Goal: Task Accomplishment & Management: Complete application form

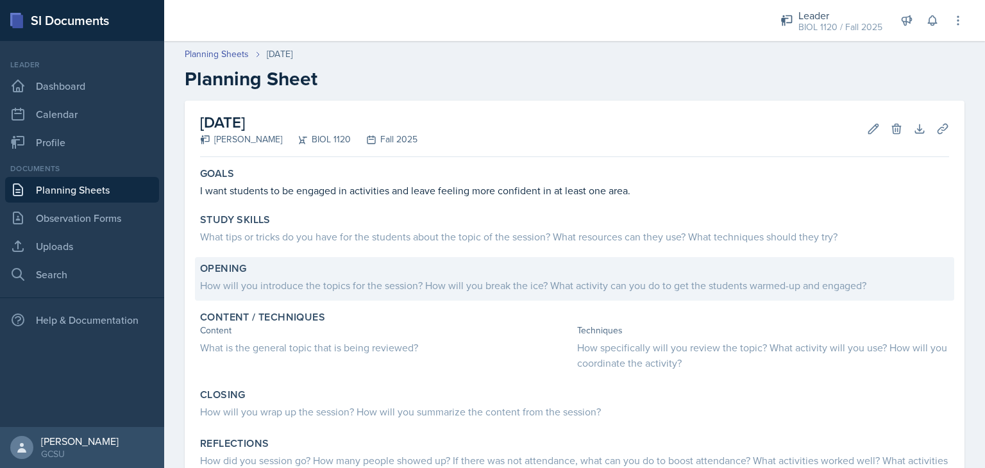
click at [272, 285] on div "How will you introduce the topics for the session? How will you break the ice? …" at bounding box center [574, 285] width 749 height 15
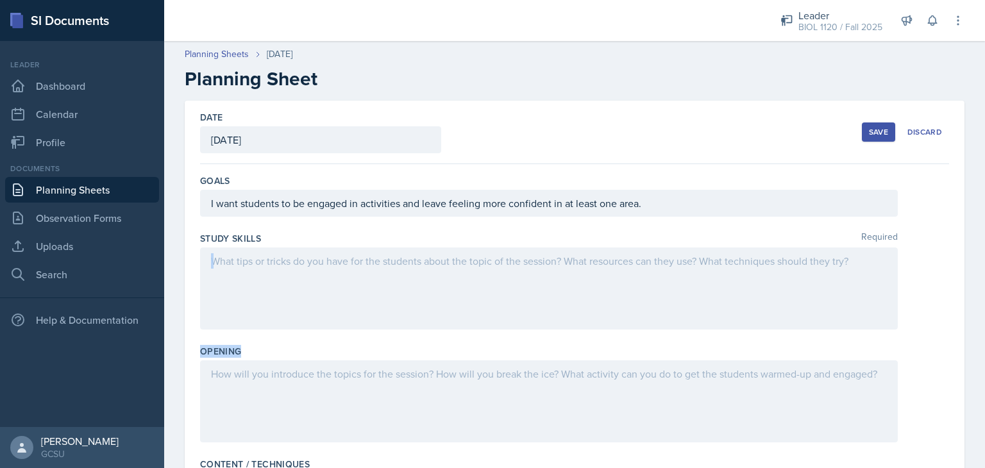
drag, startPoint x: 272, startPoint y: 285, endPoint x: 269, endPoint y: 368, distance: 82.8
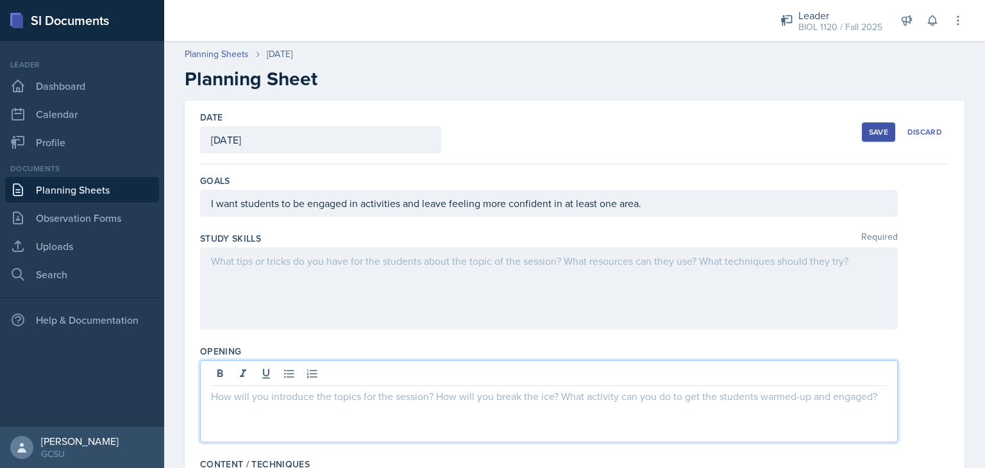
click at [269, 368] on div at bounding box center [549, 401] width 698 height 82
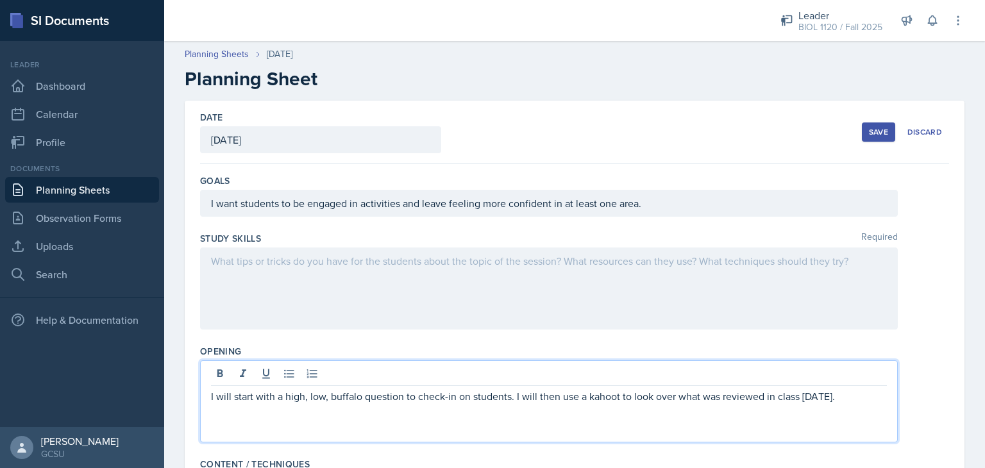
click at [935, 344] on div "Opening I will start with a high, low, buffalo question to check-in on students…" at bounding box center [574, 396] width 749 height 113
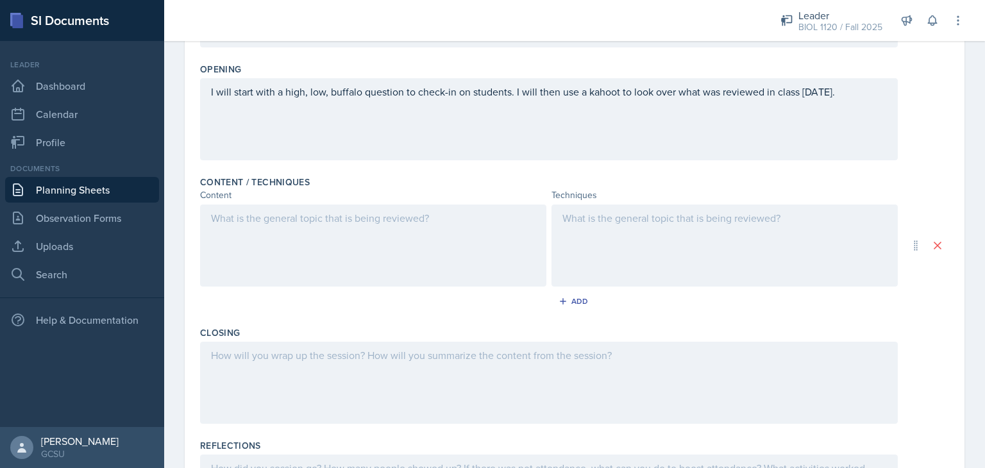
scroll to position [304, 0]
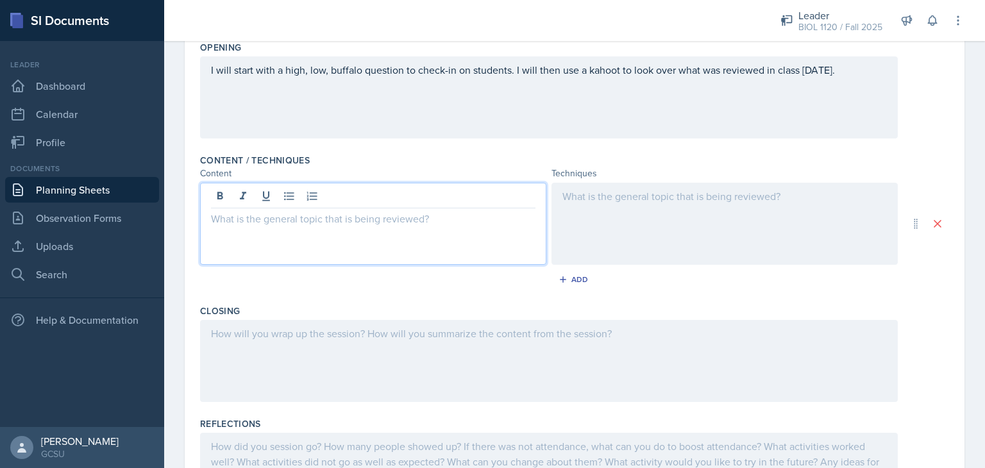
click at [357, 218] on p at bounding box center [373, 218] width 325 height 15
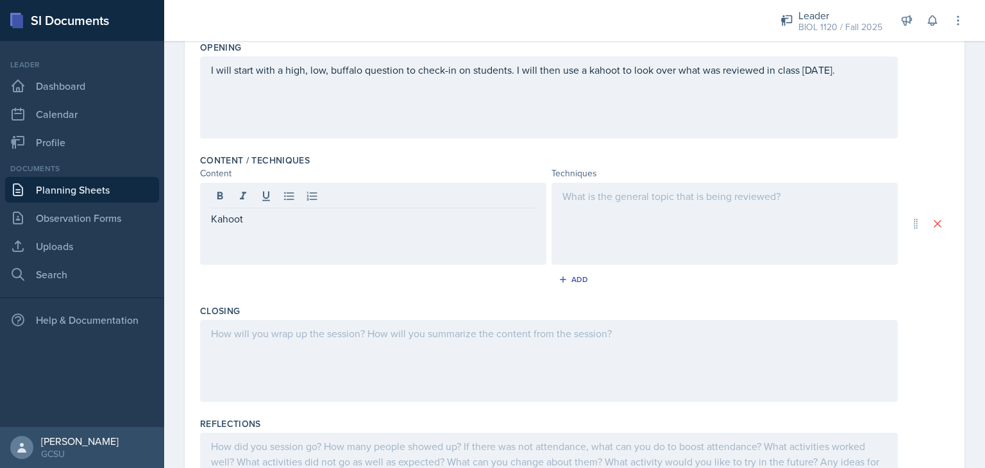
click at [668, 208] on div at bounding box center [725, 224] width 346 height 82
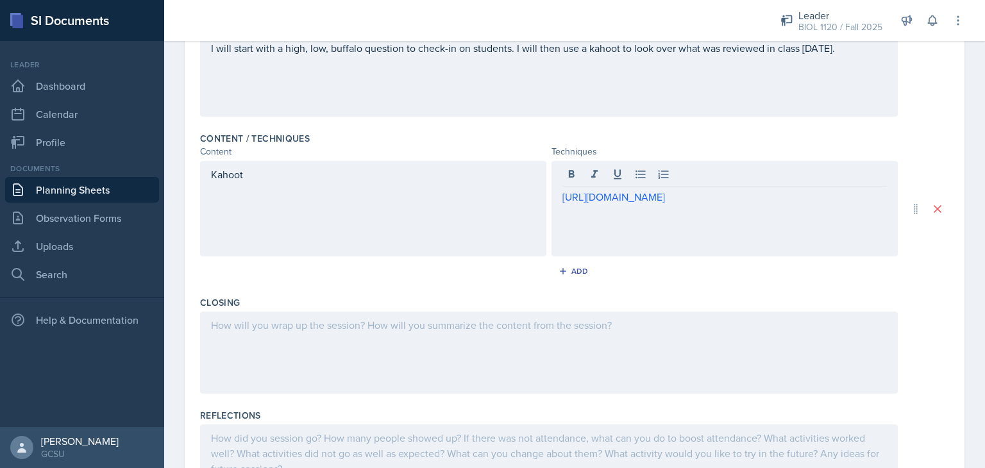
click at [383, 207] on div "Kahoot" at bounding box center [373, 209] width 346 height 96
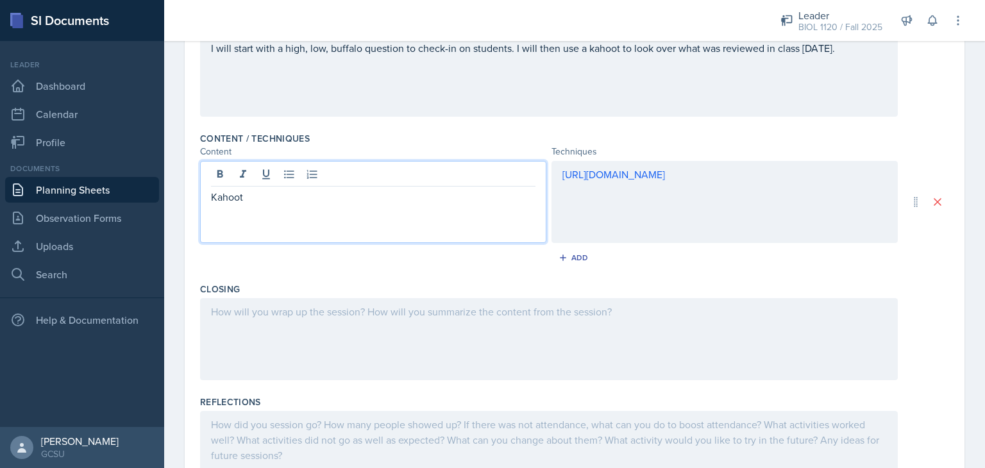
scroll to position [348, 0]
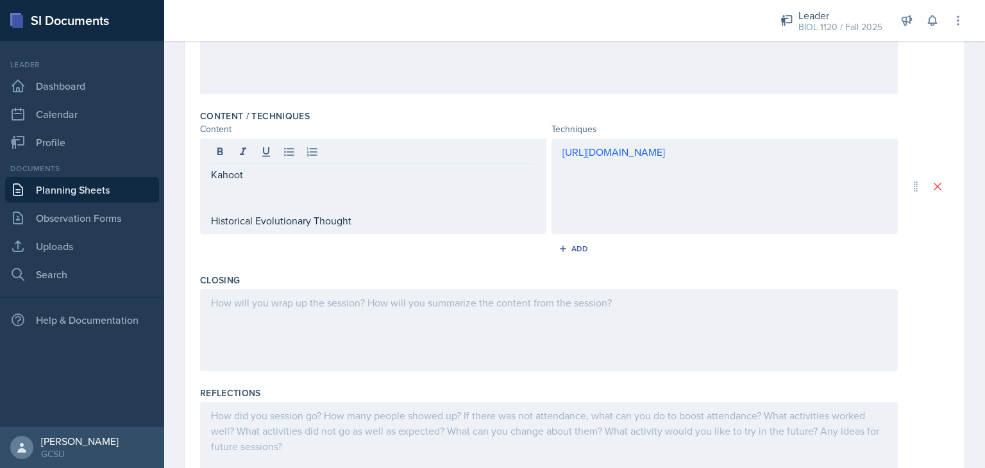
click at [697, 220] on div "[URL][DOMAIN_NAME]" at bounding box center [725, 187] width 346 height 96
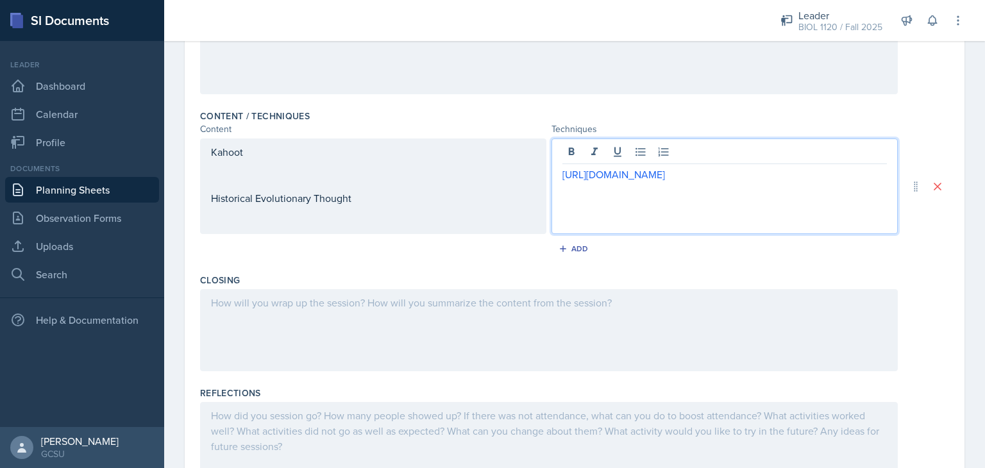
scroll to position [370, 0]
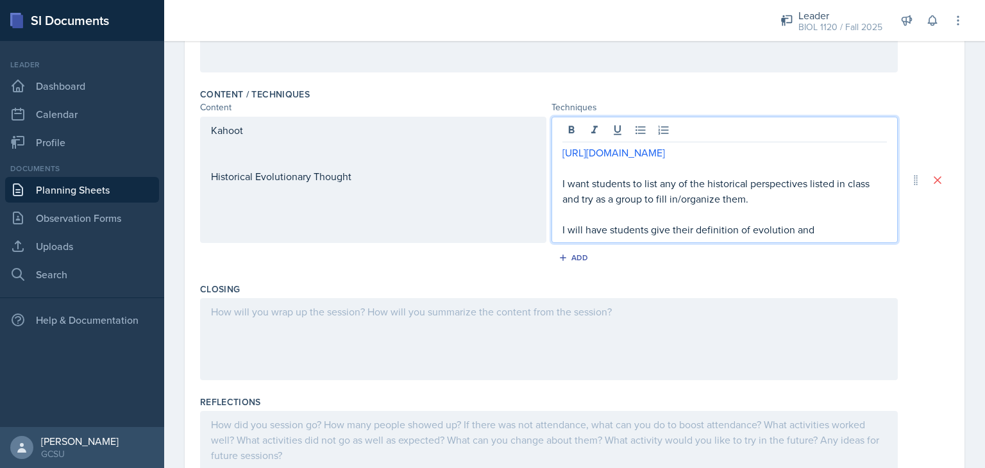
click at [814, 228] on p "I will have students give their definition of evolution and" at bounding box center [724, 229] width 325 height 15
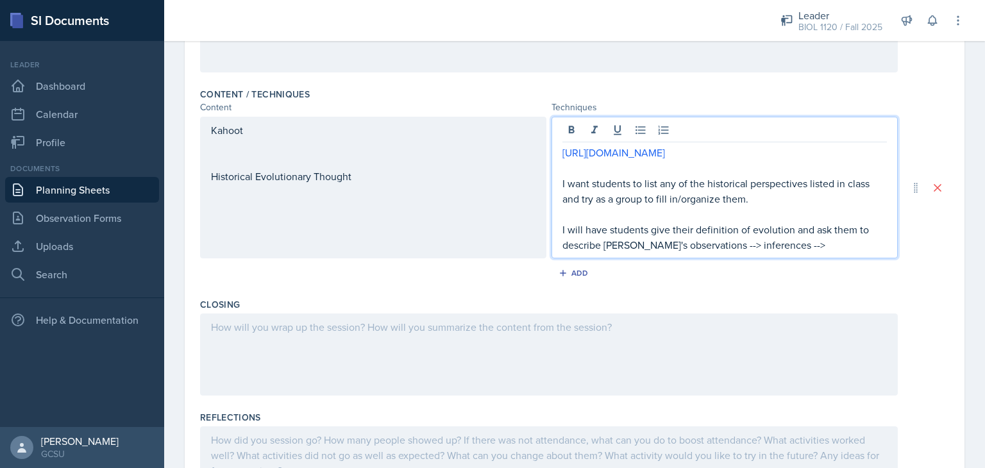
click at [791, 242] on p "I will have students give their definition of evolution and ask them to describ…" at bounding box center [724, 237] width 325 height 31
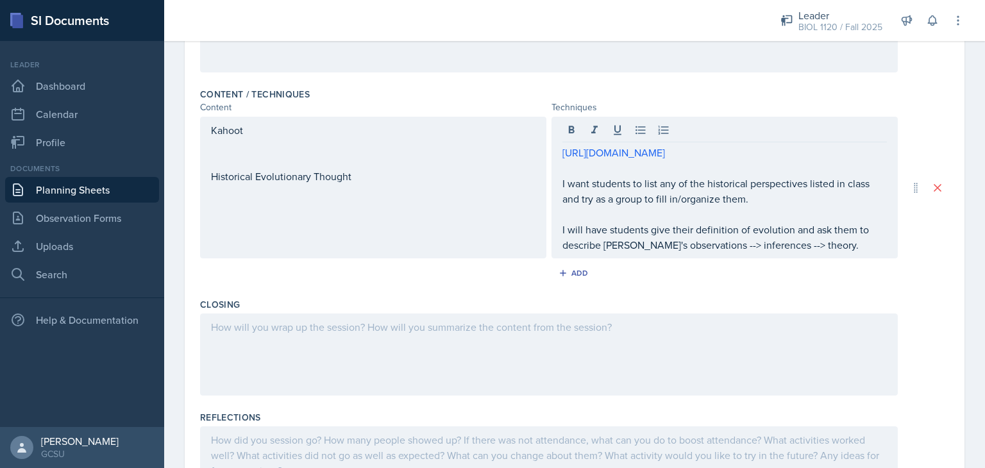
click at [654, 457] on div at bounding box center [549, 467] width 698 height 82
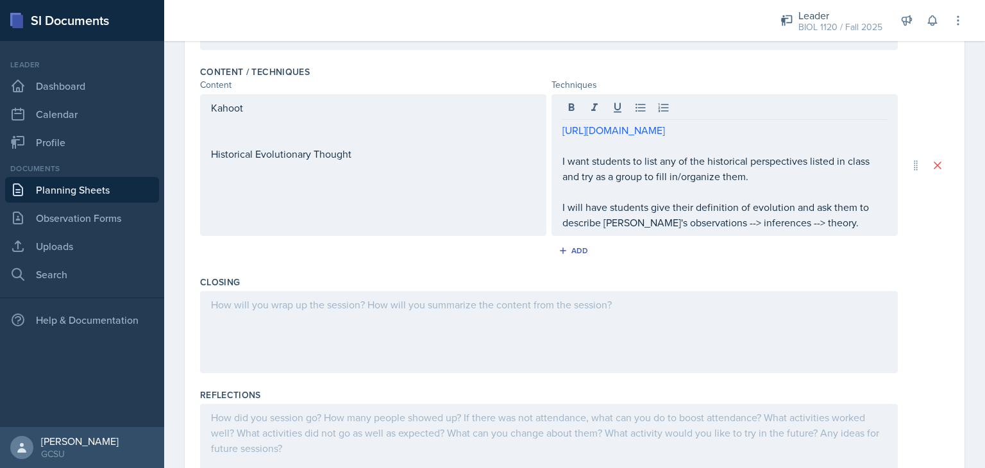
click at [654, 457] on div at bounding box center [549, 445] width 698 height 82
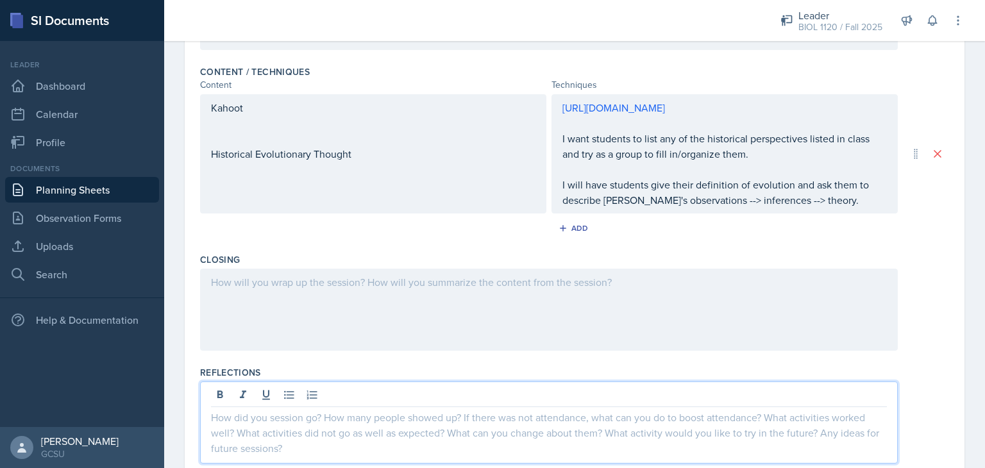
scroll to position [414, 0]
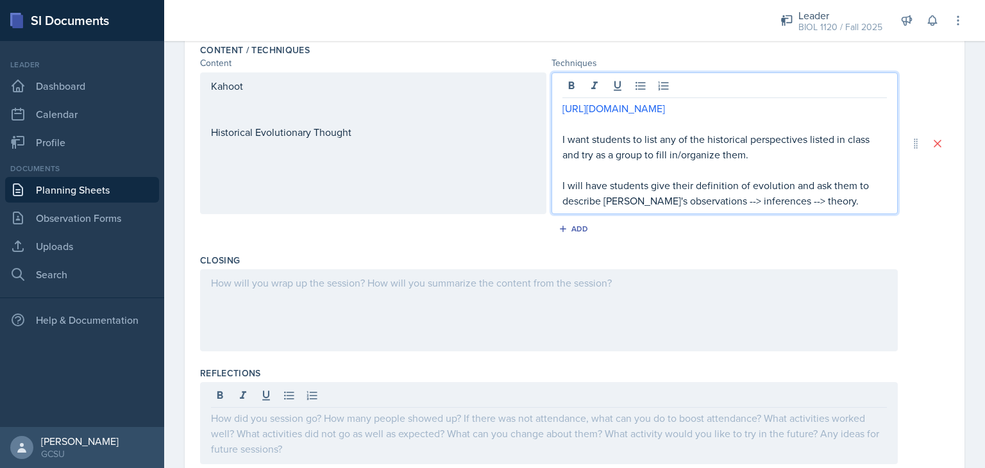
click at [827, 207] on p "I will have students give their definition of evolution and ask them to describ…" at bounding box center [724, 193] width 325 height 31
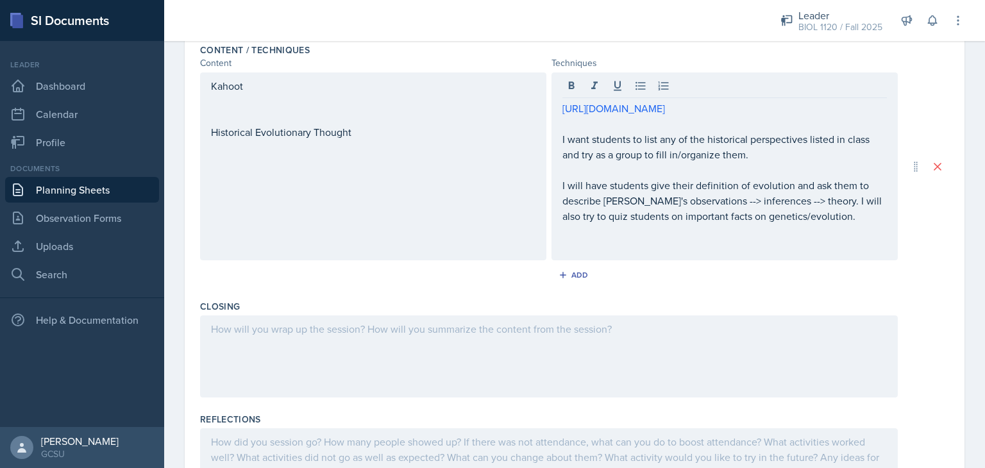
click at [280, 212] on div "Kahoot Historical Evolutionary Thought" at bounding box center [373, 166] width 346 height 188
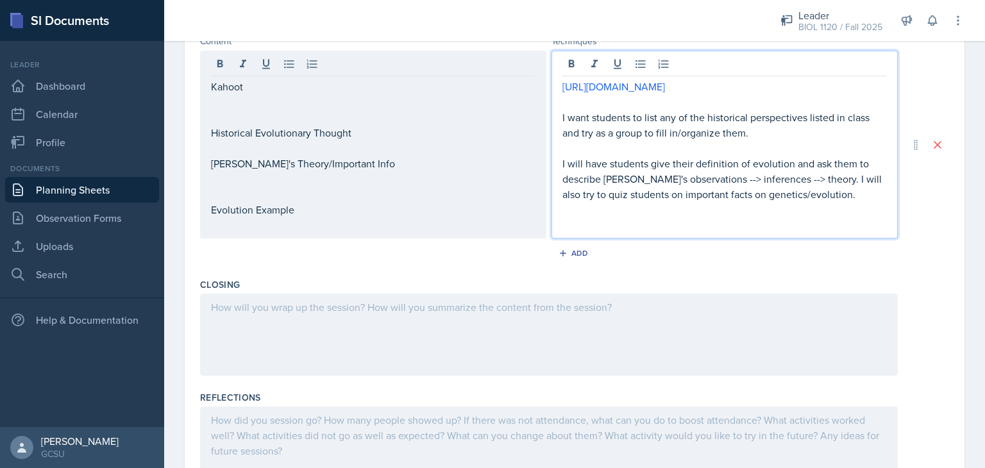
click at [743, 200] on div "[URL][DOMAIN_NAME] I want students to list any of the historical perspectives l…" at bounding box center [724, 156] width 325 height 154
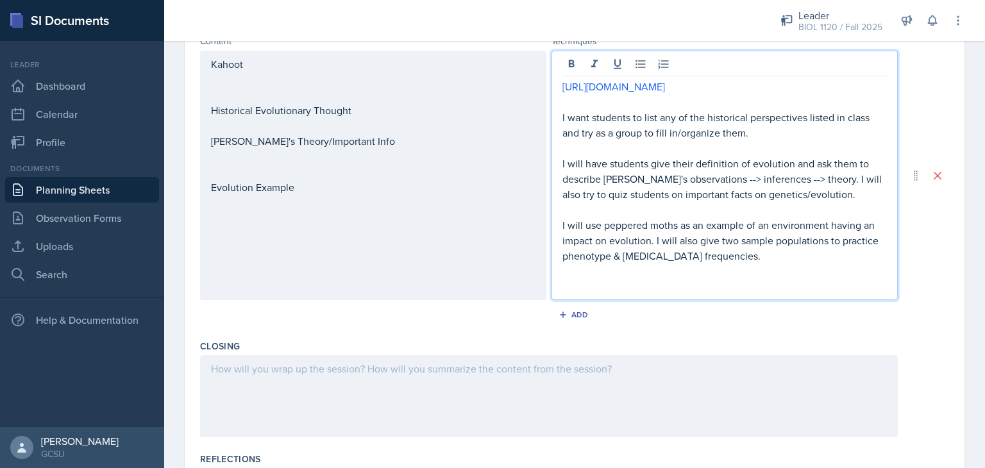
click at [378, 249] on div "Kahoot Historical Evolutionary Thought [PERSON_NAME]'s Theory/Important Info Ev…" at bounding box center [373, 175] width 346 height 249
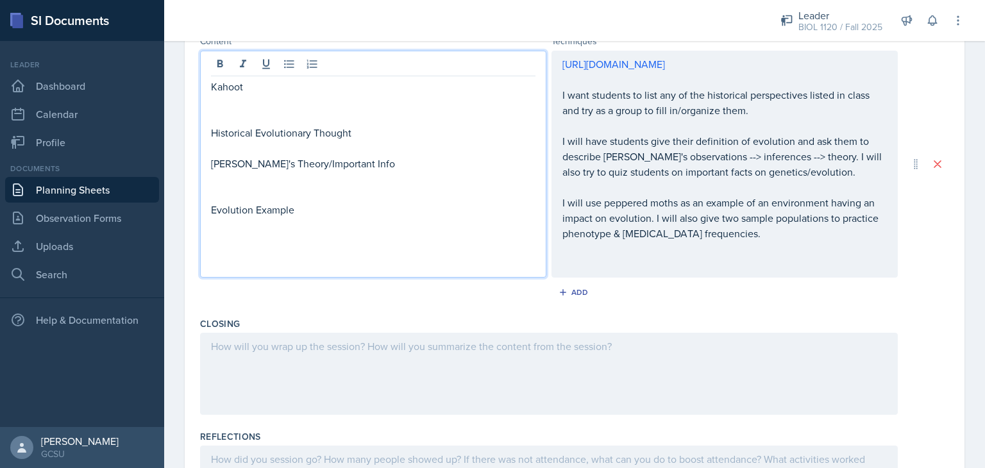
scroll to position [459, 0]
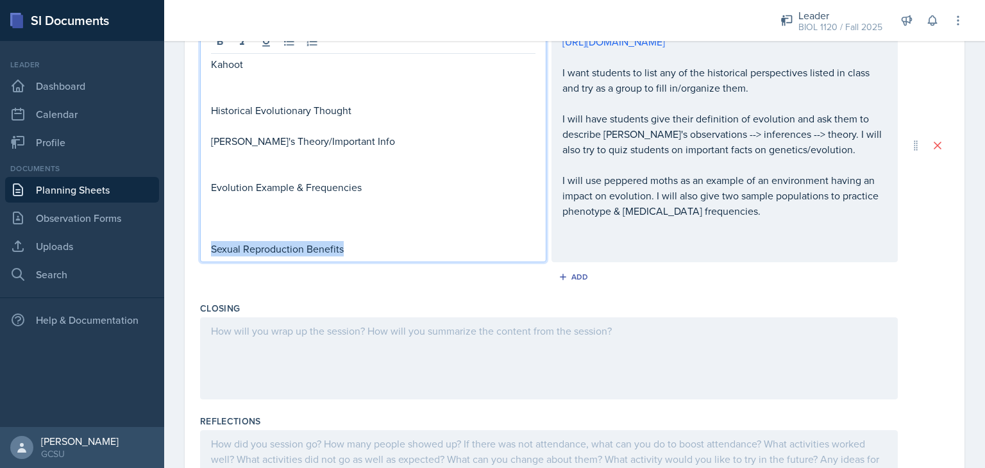
drag, startPoint x: 354, startPoint y: 244, endPoint x: 209, endPoint y: 241, distance: 145.0
click at [209, 241] on div "Kahoot Historical Evolutionary Thought [PERSON_NAME]'s Theory/Important Info Ev…" at bounding box center [373, 145] width 346 height 234
click at [223, 162] on p at bounding box center [373, 156] width 325 height 15
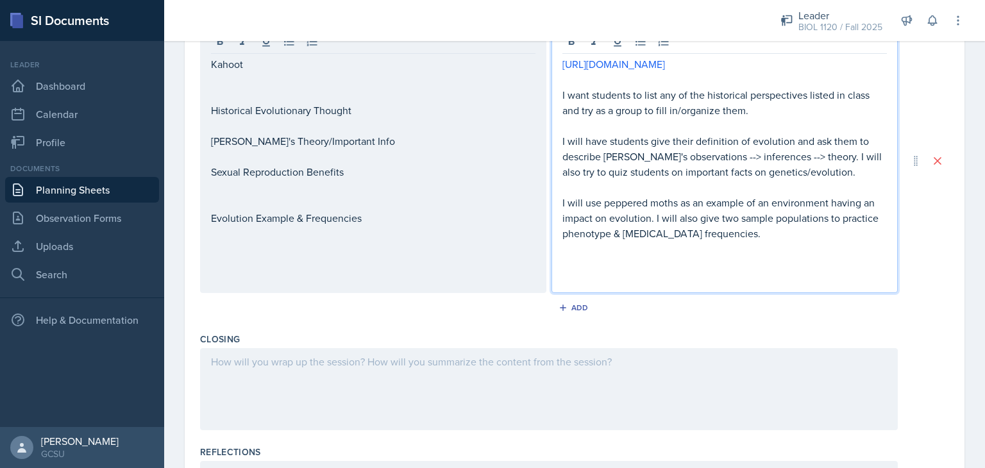
click at [563, 170] on div "[URL][DOMAIN_NAME] I want students to list any of the historical perspectives l…" at bounding box center [724, 163] width 325 height 215
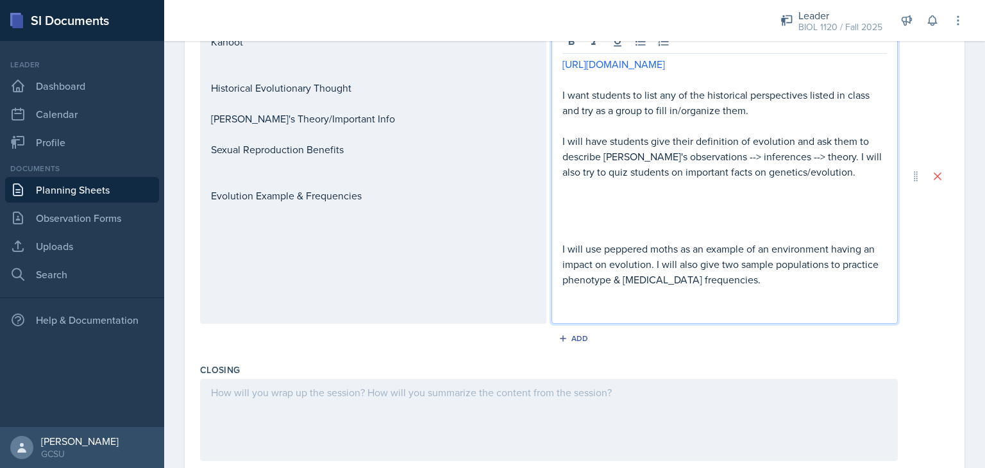
click at [469, 359] on div "Closing" at bounding box center [574, 415] width 749 height 113
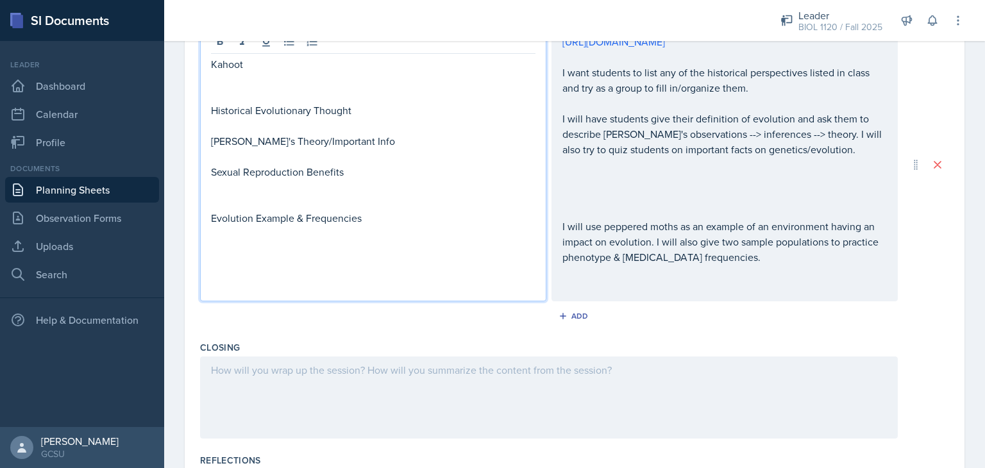
scroll to position [480, 0]
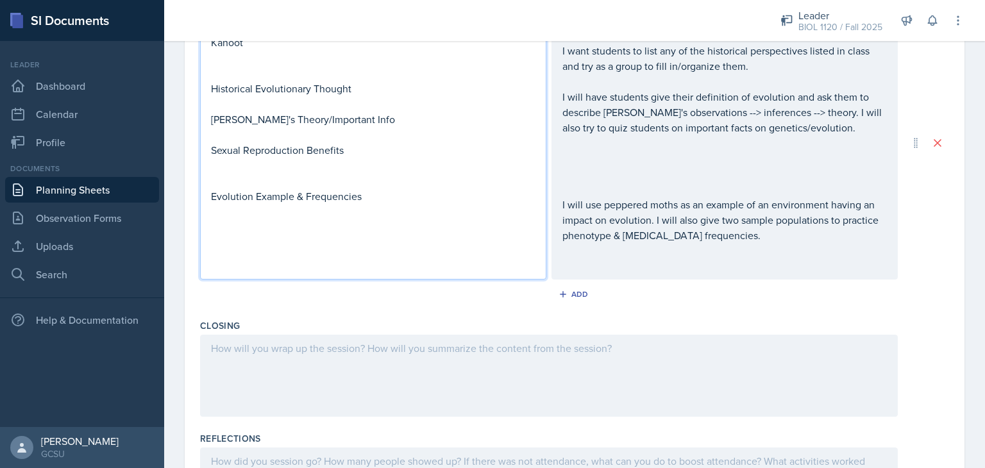
click at [395, 131] on p at bounding box center [373, 134] width 325 height 15
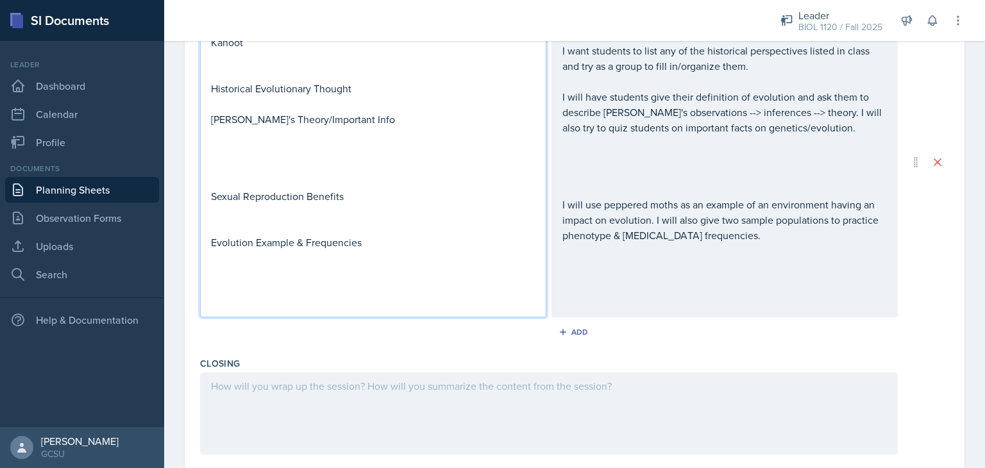
click at [378, 337] on div "Add" at bounding box center [574, 335] width 749 height 24
click at [375, 152] on p at bounding box center [373, 149] width 325 height 15
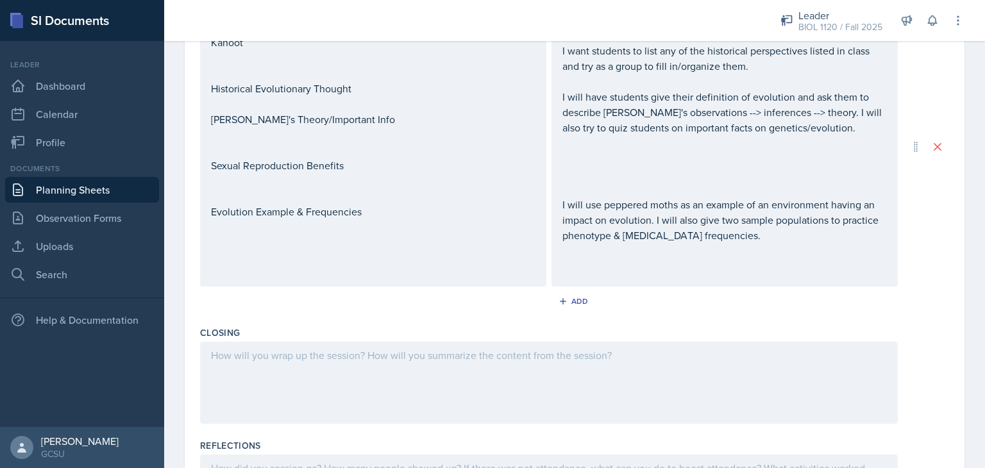
click at [377, 307] on div "Add" at bounding box center [574, 304] width 749 height 24
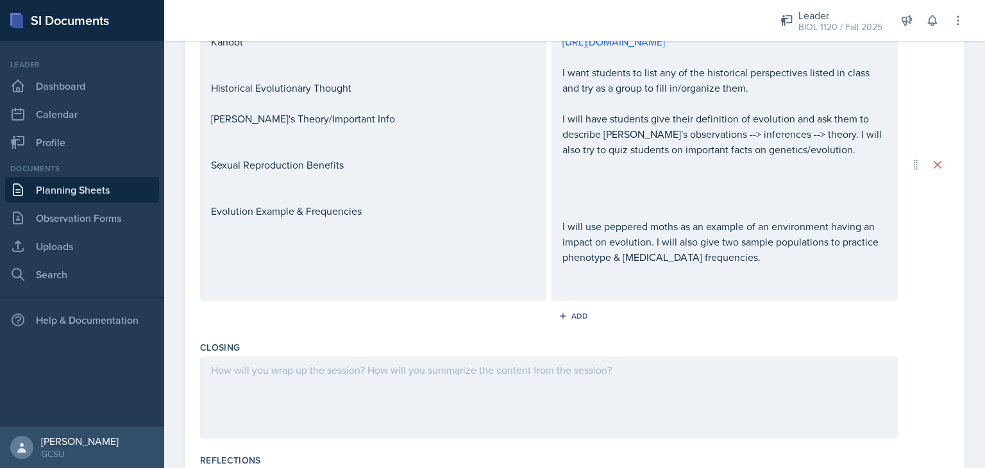
scroll to position [593, 0]
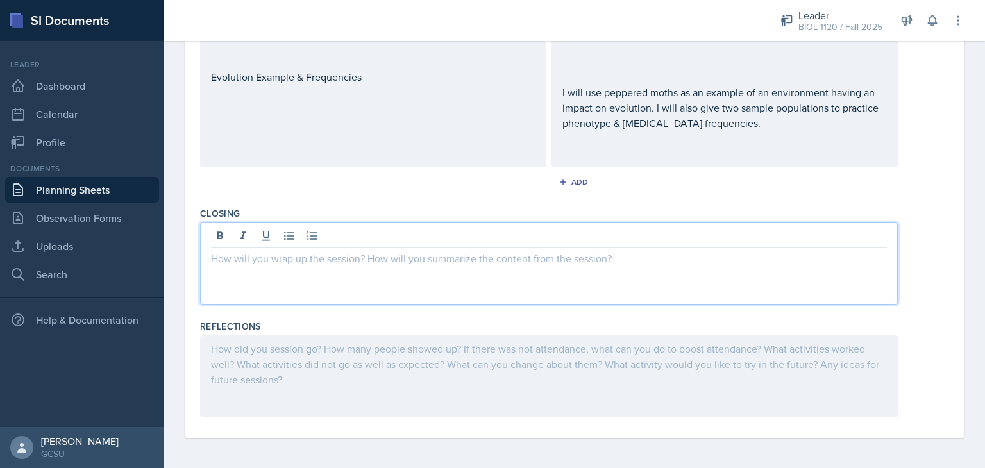
click at [649, 233] on div at bounding box center [549, 264] width 698 height 82
click at [441, 257] on p "I will ask students to write out what study style theyd like to see in next ses…" at bounding box center [549, 258] width 676 height 15
click at [526, 269] on div "I will ask students to write out what study style they'd like to see in the nex…" at bounding box center [549, 264] width 698 height 82
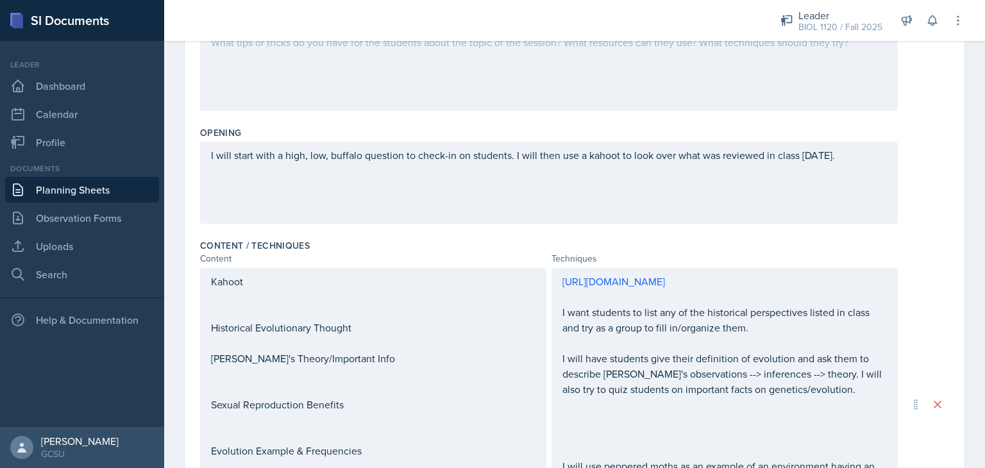
scroll to position [0, 0]
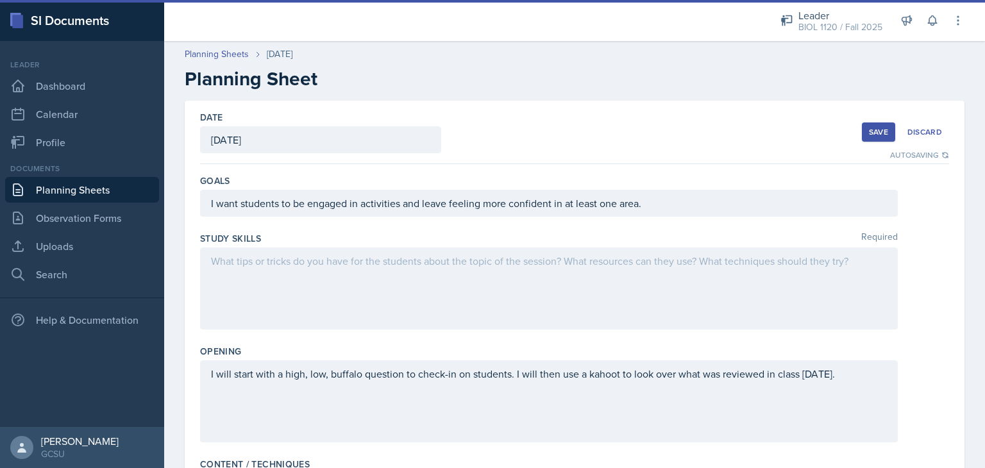
click at [874, 140] on button "Save" at bounding box center [878, 131] width 33 height 19
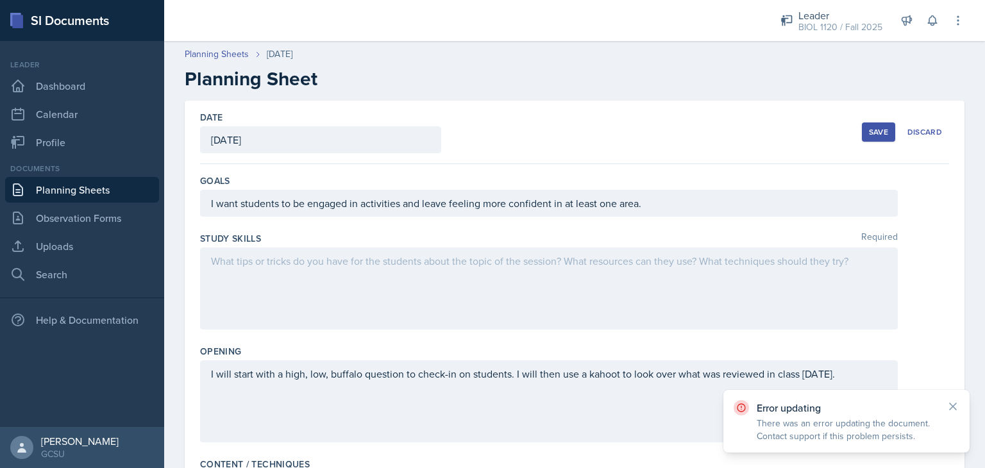
click at [791, 275] on div at bounding box center [549, 289] width 698 height 82
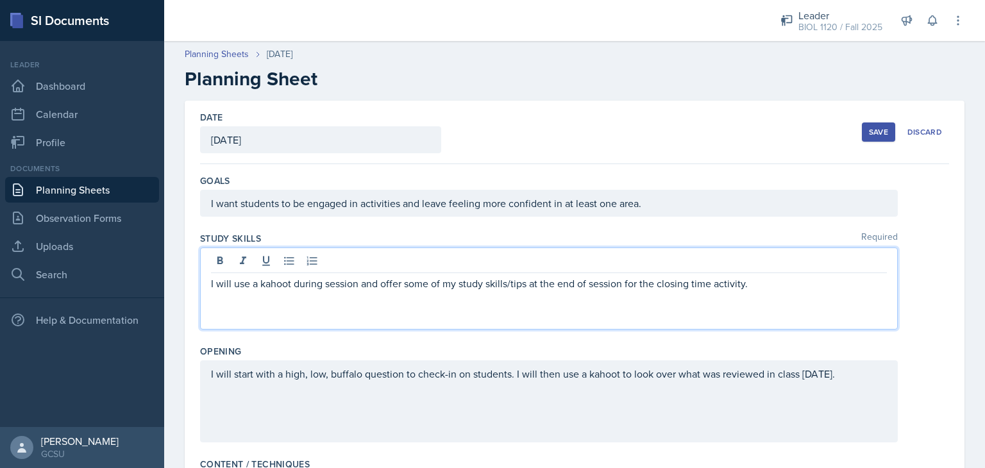
click at [700, 290] on p "I will use a kahoot during session and offer some of my study skills/tips at th…" at bounding box center [549, 283] width 676 height 15
click at [869, 127] on div "Save" at bounding box center [878, 132] width 19 height 10
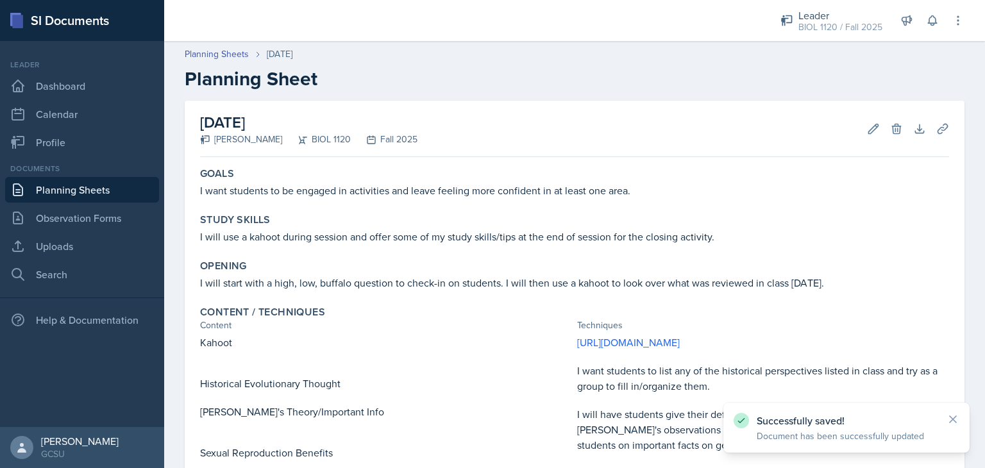
scroll to position [306, 0]
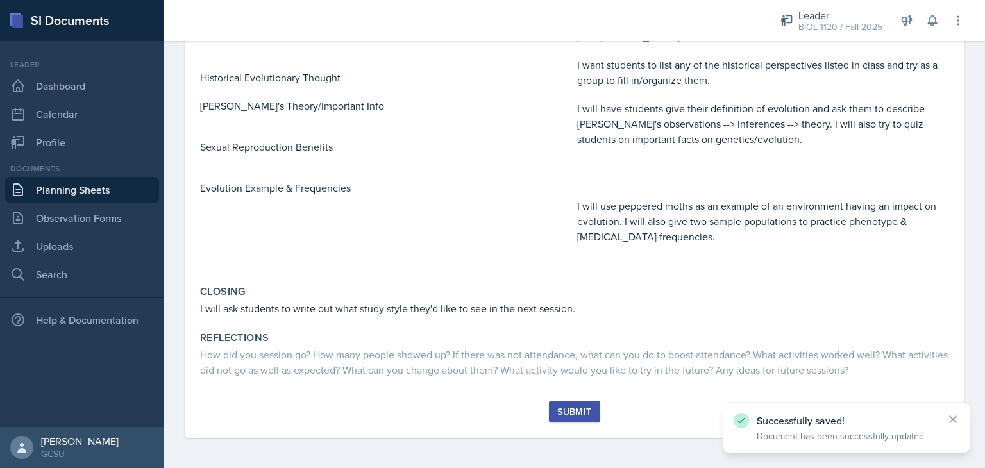
click at [564, 415] on div "Submit" at bounding box center [574, 412] width 34 height 10
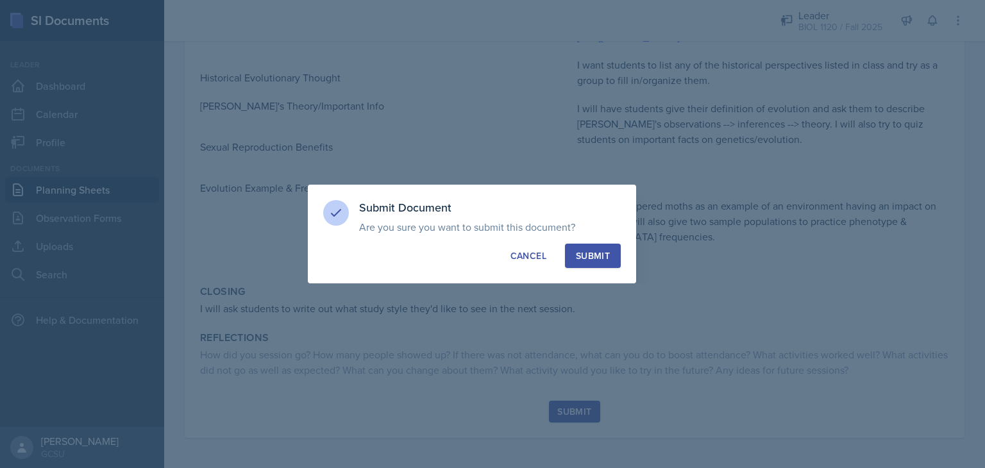
click at [582, 260] on div "Submit" at bounding box center [593, 255] width 34 height 13
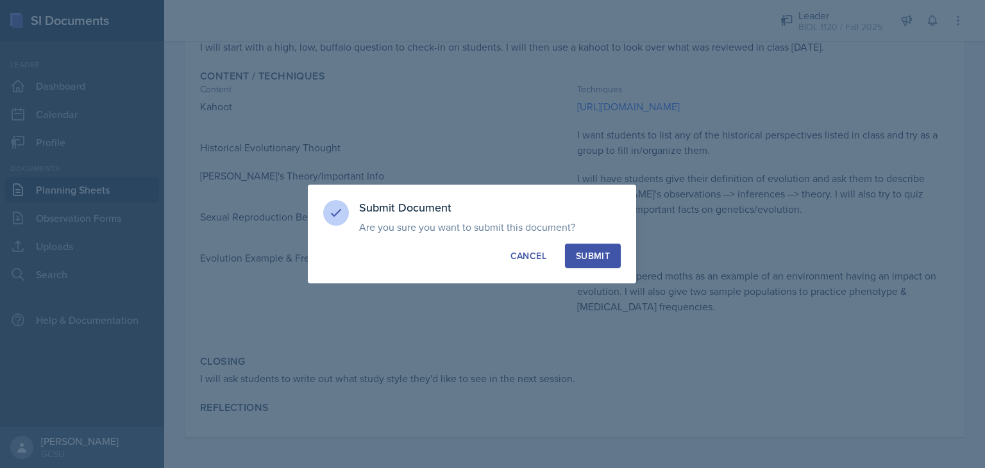
scroll to position [236, 0]
